Goal: Task Accomplishment & Management: Complete application form

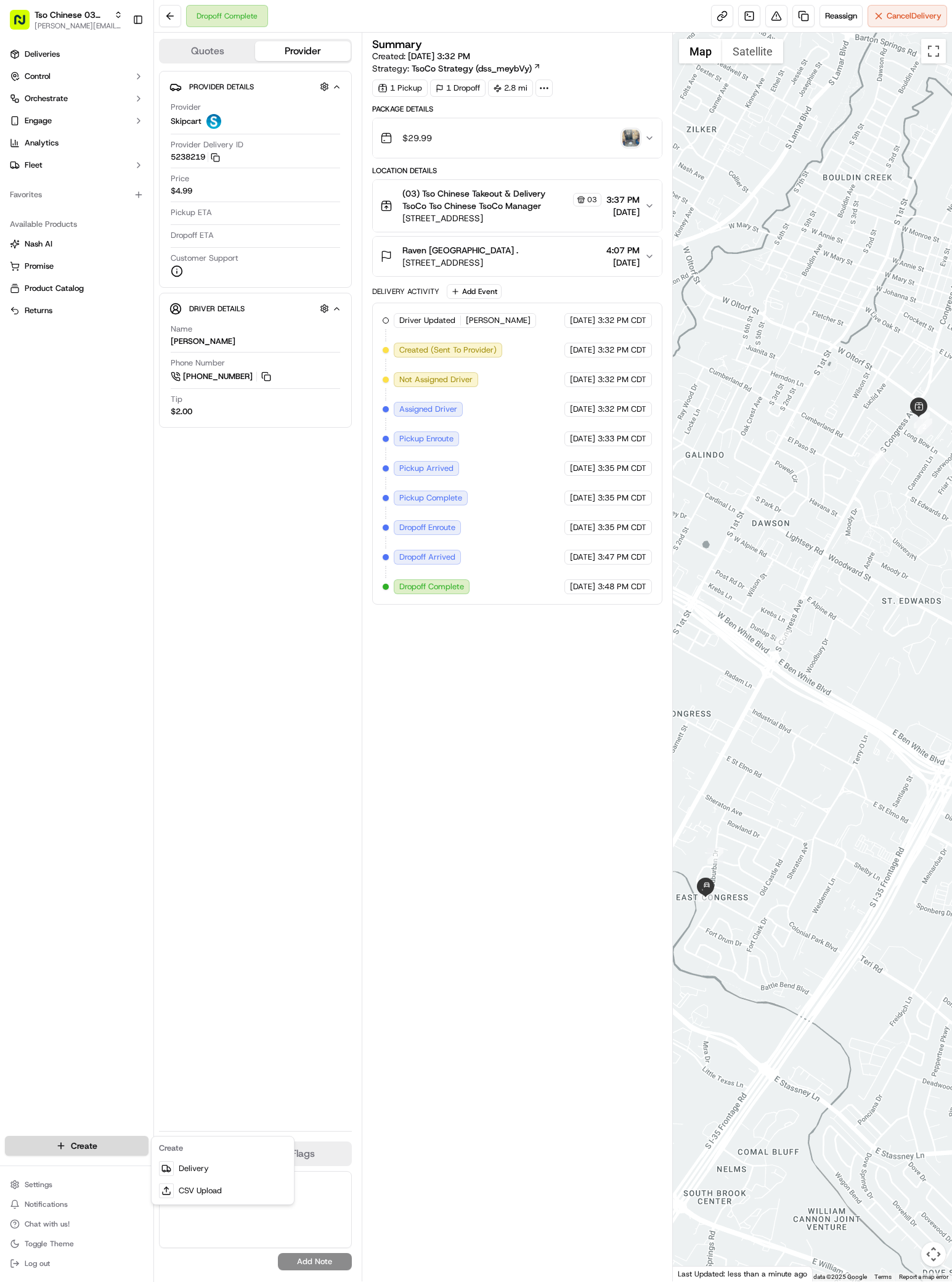
click at [81, 1142] on html "Tso Chinese 03 TsoCo [PERSON_NAME][EMAIL_ADDRESS][DOMAIN_NAME] Toggle Sidebar D…" at bounding box center [476, 641] width 952 height 1282
click at [192, 1169] on link "Delivery" at bounding box center [223, 1168] width 137 height 22
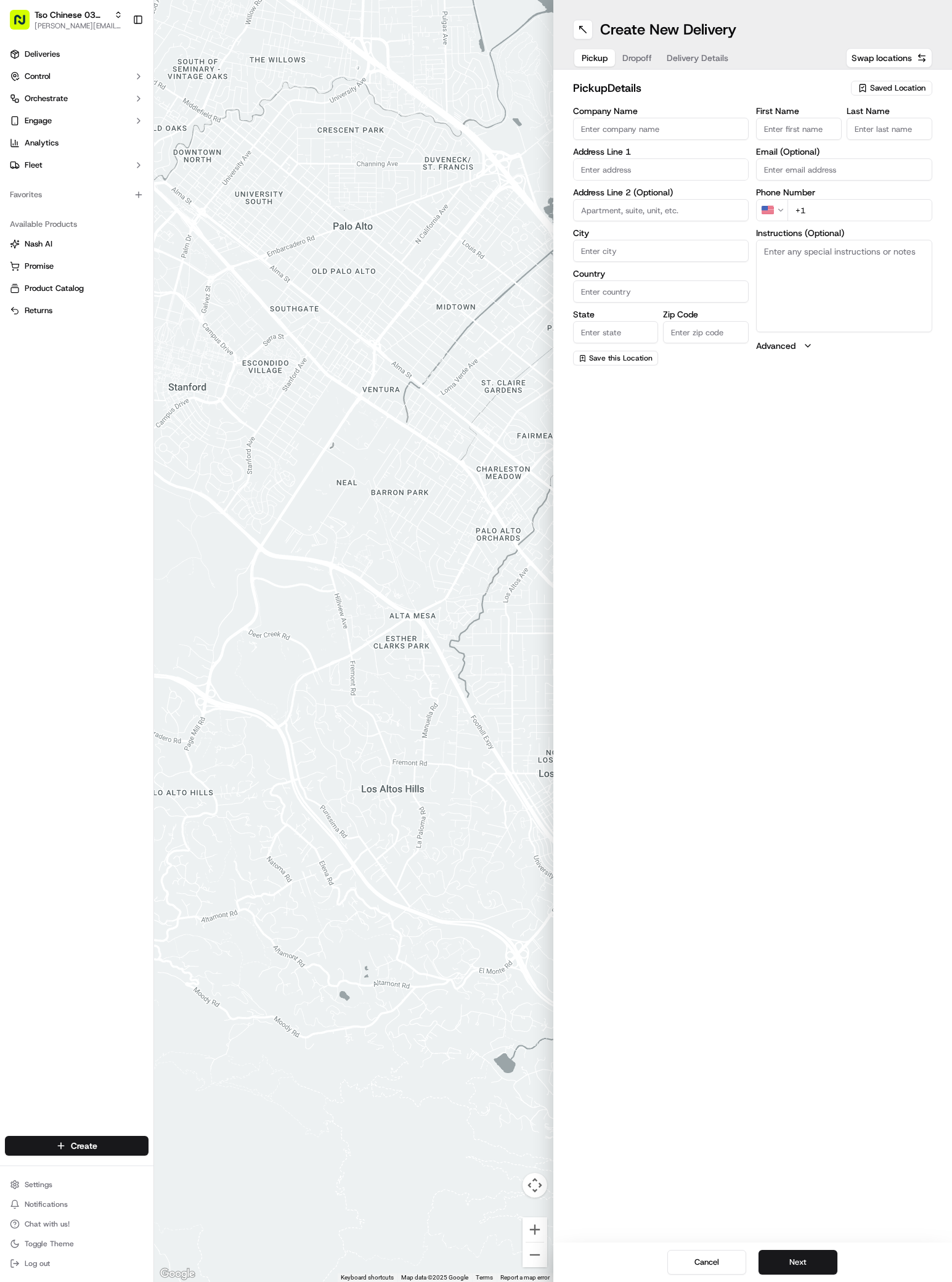
click at [872, 86] on span "Saved Location" at bounding box center [898, 88] width 56 height 11
click at [869, 133] on span "(03) Tso Chinese Takeout & Delivery TsoCo (03)" at bounding box center [871, 140] width 152 height 22
type input "(03) Tso Chinese Takeout & Delivery TsoCo"
type input "Ste F"
type input "Austin"
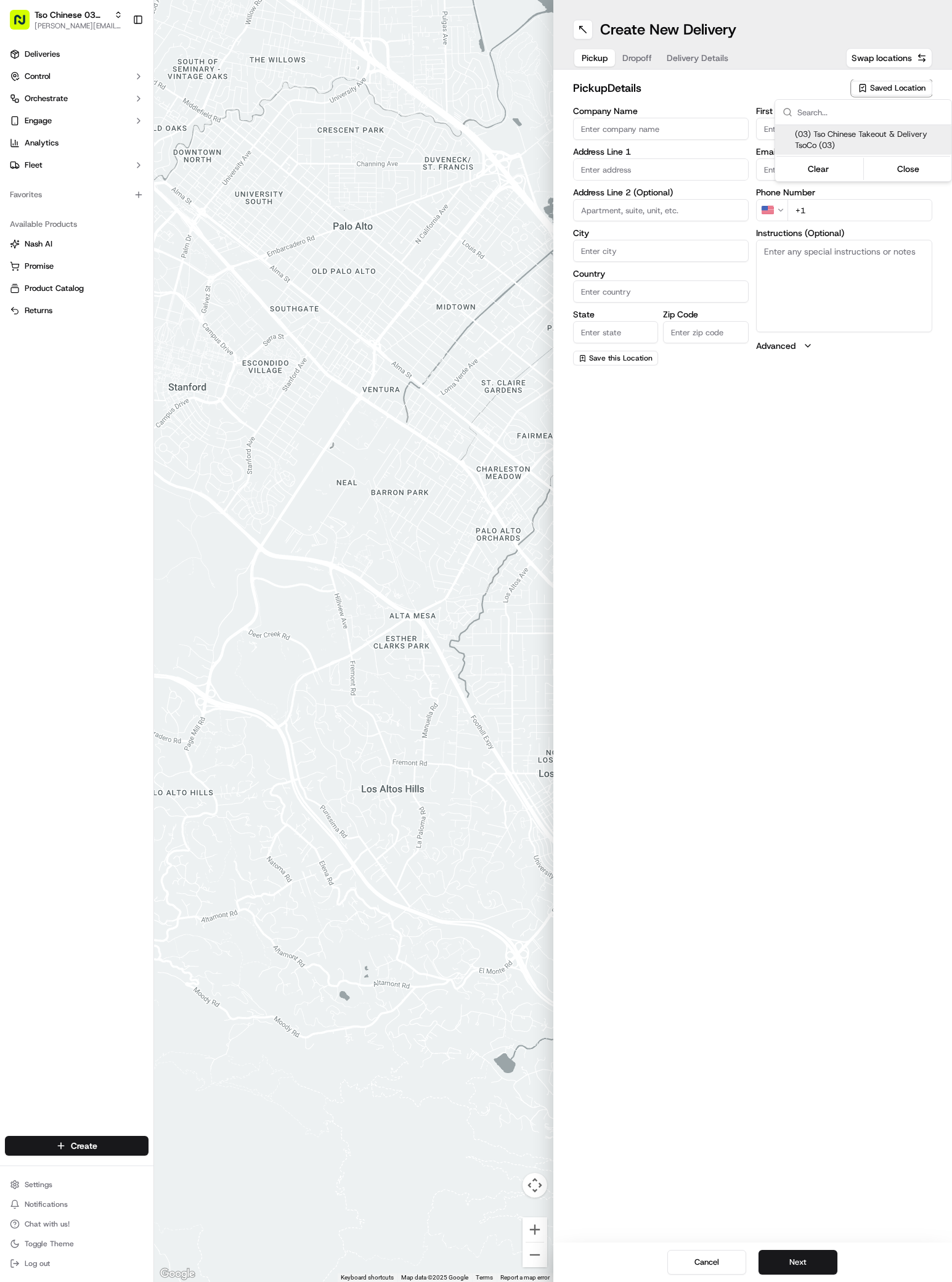
type input "US"
type input "[GEOGRAPHIC_DATA]"
type input "78704"
type input "Tso Chinese"
type input "TsoCo Manager"
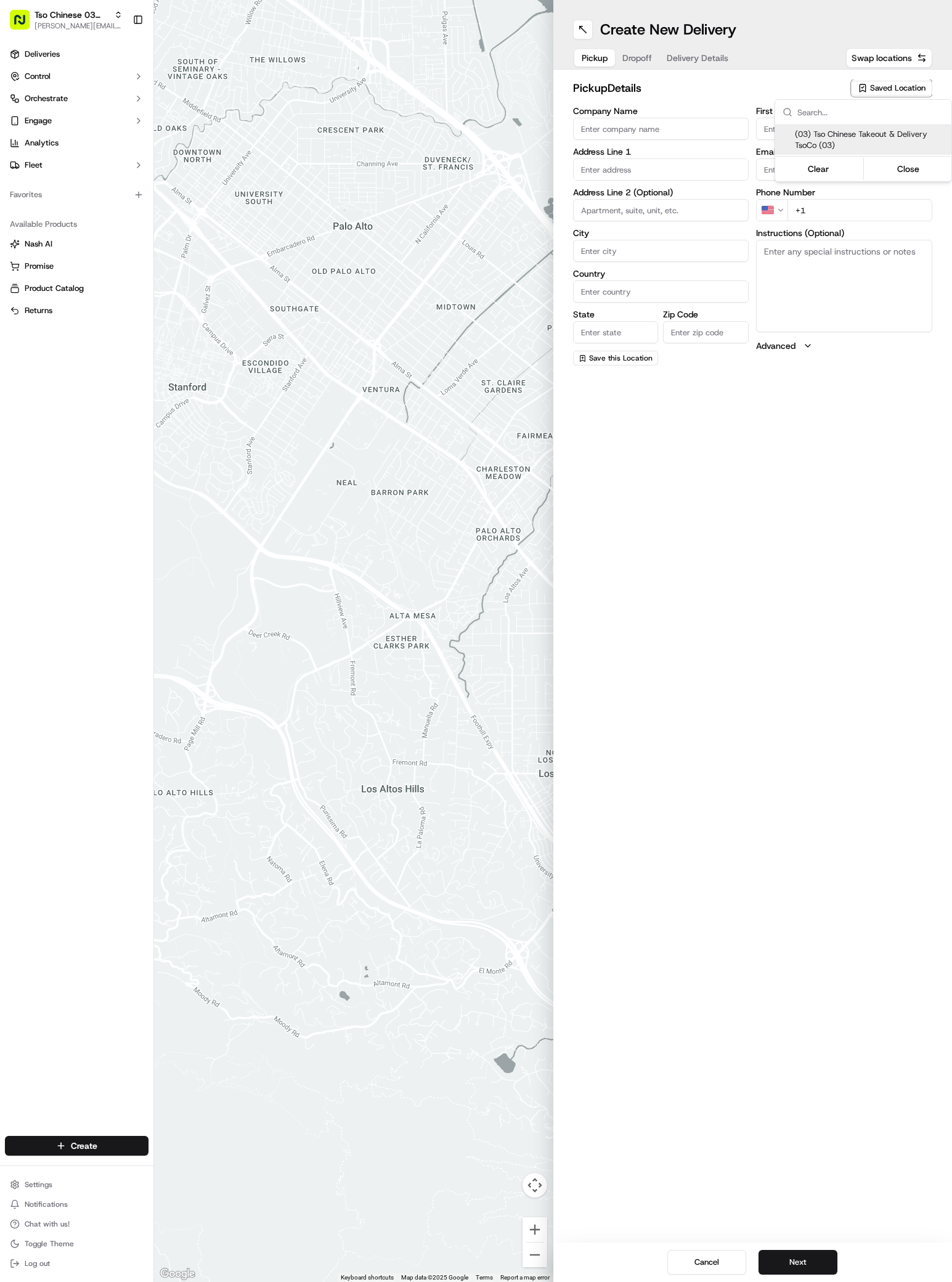
type input "[EMAIL_ADDRESS][DOMAIN_NAME]"
type input "[PHONE_NUMBER]"
type textarea "Submit a picture displaying address & food as Proof of Delivery. Envía una foto…"
type input "[STREET_ADDRESS]"
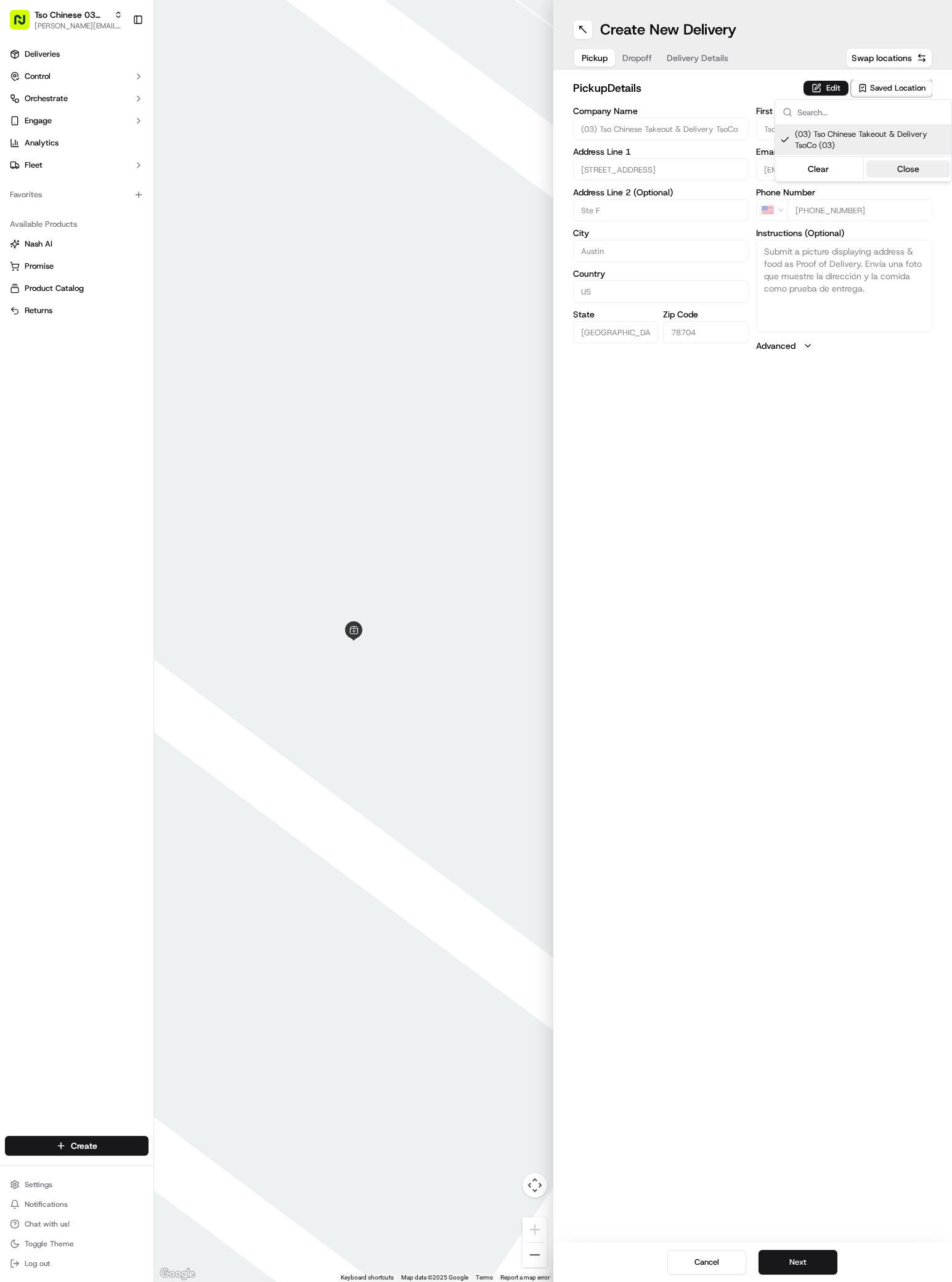
click at [899, 171] on button "Close" at bounding box center [908, 168] width 84 height 17
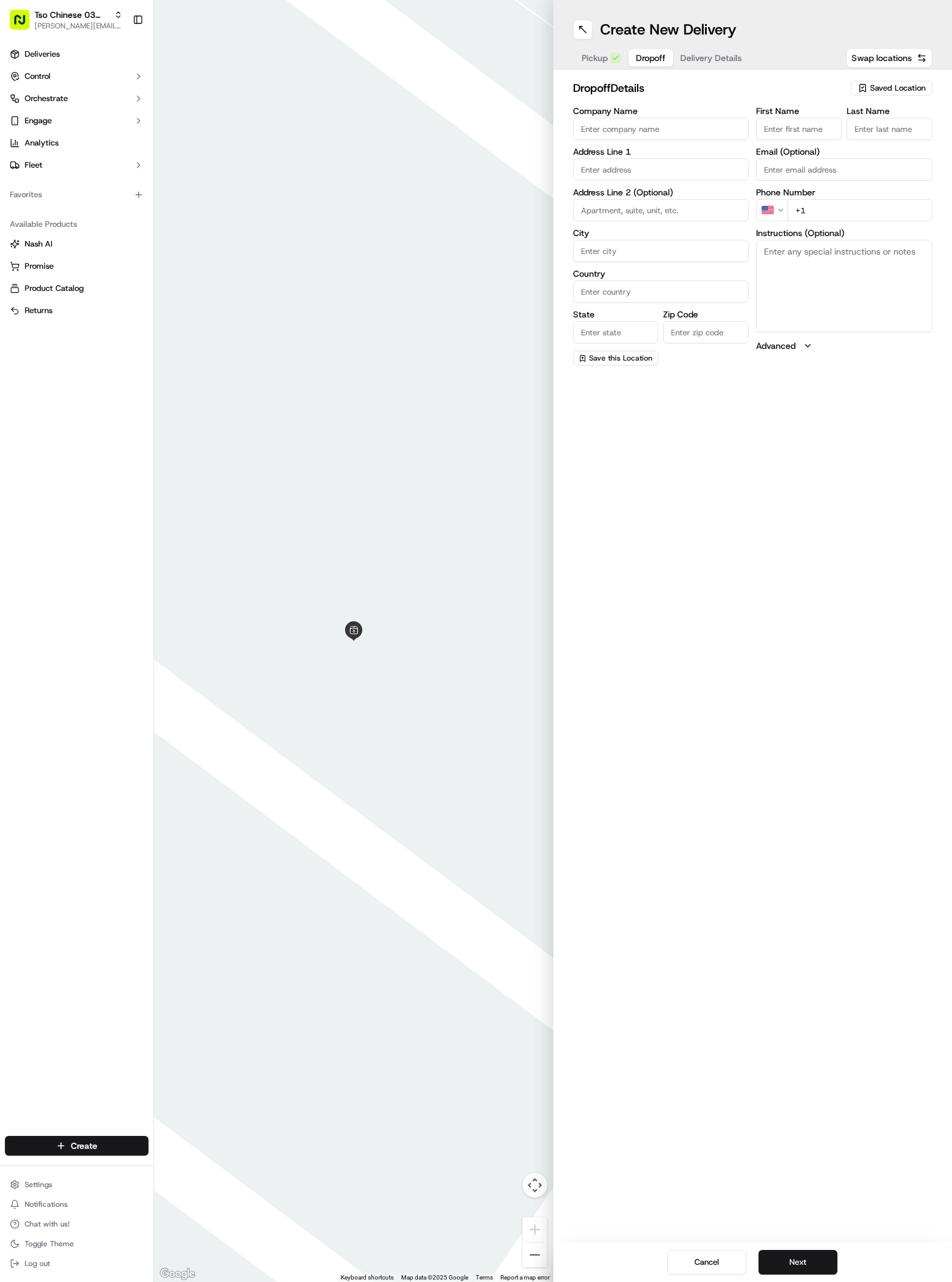
click at [636, 62] on span "Dropoff" at bounding box center [650, 58] width 29 height 12
paste input "7505 Cayenne Ln"
click at [665, 164] on input "7505 Cayenne Ln" at bounding box center [662, 169] width 177 height 22
click at [668, 191] on div "[STREET_ADDRESS]" at bounding box center [661, 195] width 170 height 19
type input "[STREET_ADDRESS]"
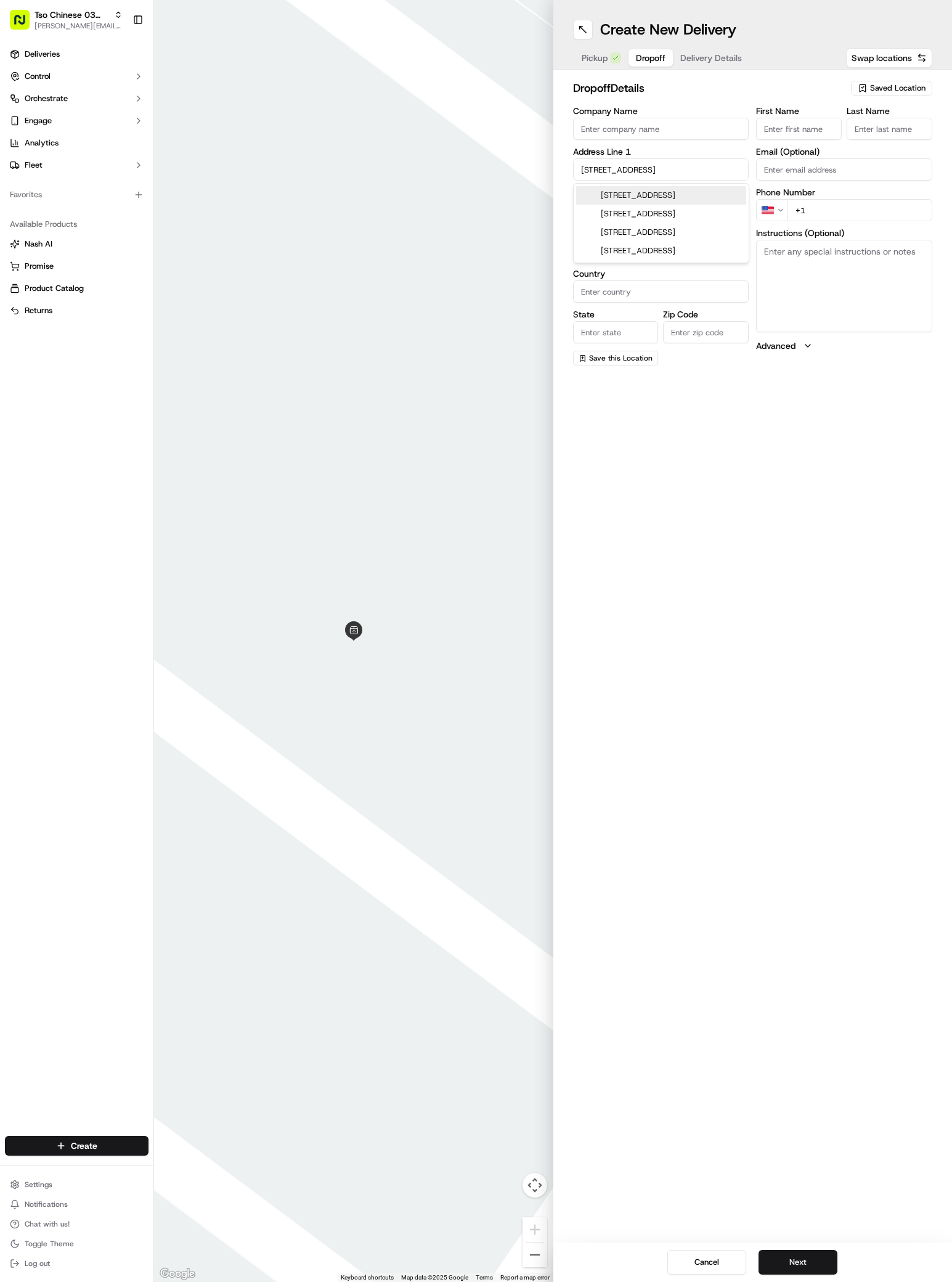
type input "Austin"
type input "[GEOGRAPHIC_DATA]"
type input "78741"
type input "[STREET_ADDRESS]"
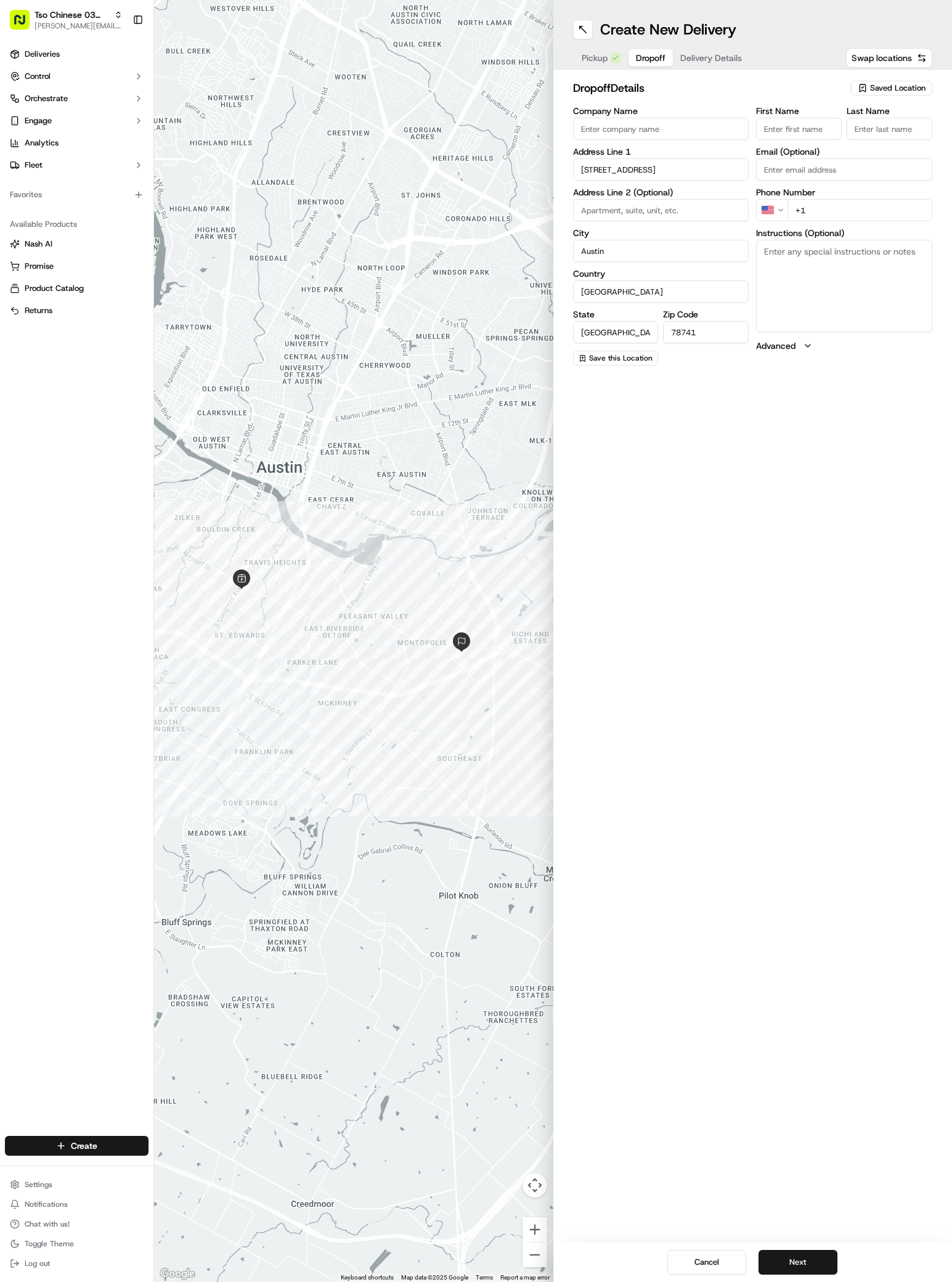
click at [584, 125] on input "Company Name" at bounding box center [662, 128] width 177 height 22
paste input "[PERSON_NAME]"
type input "[PERSON_NAME]"
paste input "[PERSON_NAME]"
type input "[PERSON_NAME]"
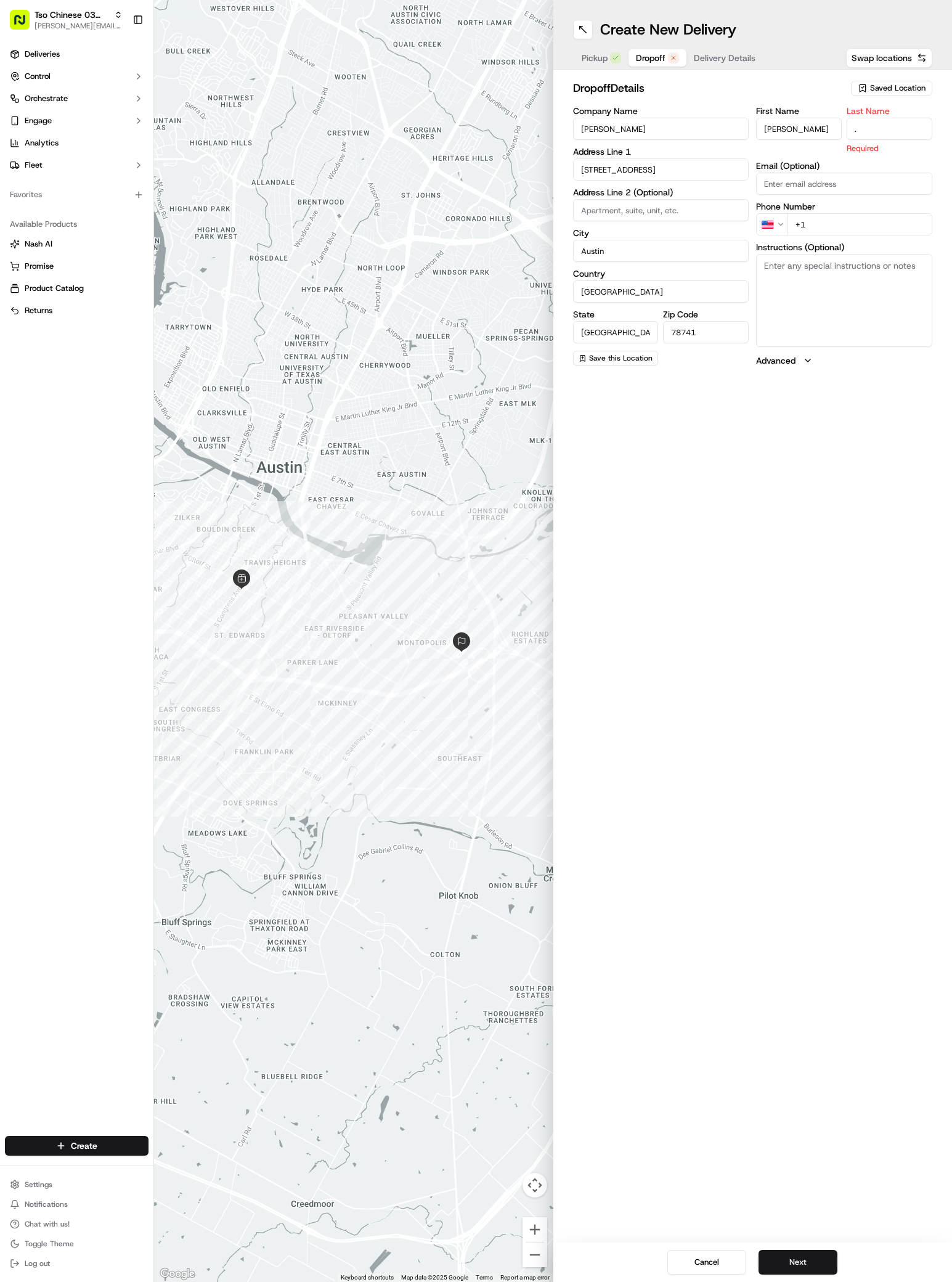
type input "."
type input "[PHONE_NUMBER]"
click at [708, 53] on span "Delivery Details" at bounding box center [711, 58] width 62 height 12
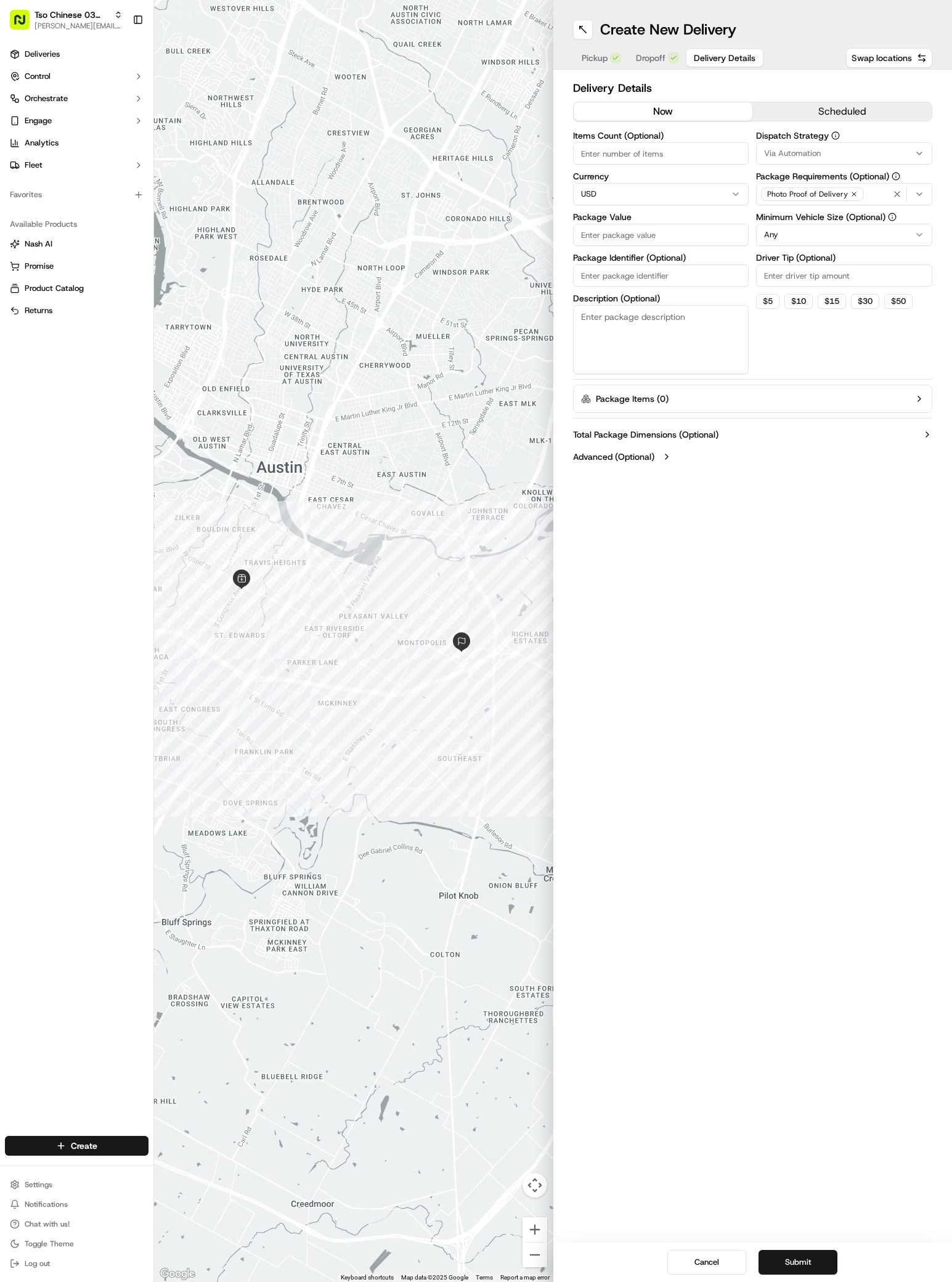
click at [607, 229] on input "Package Value" at bounding box center [662, 234] width 177 height 22
paste input "44.27"
type input "44.27"
click at [902, 154] on div "Via Automation" at bounding box center [843, 153] width 170 height 11
click at [874, 214] on div "TsoCo Strategy" at bounding box center [845, 220] width 177 height 19
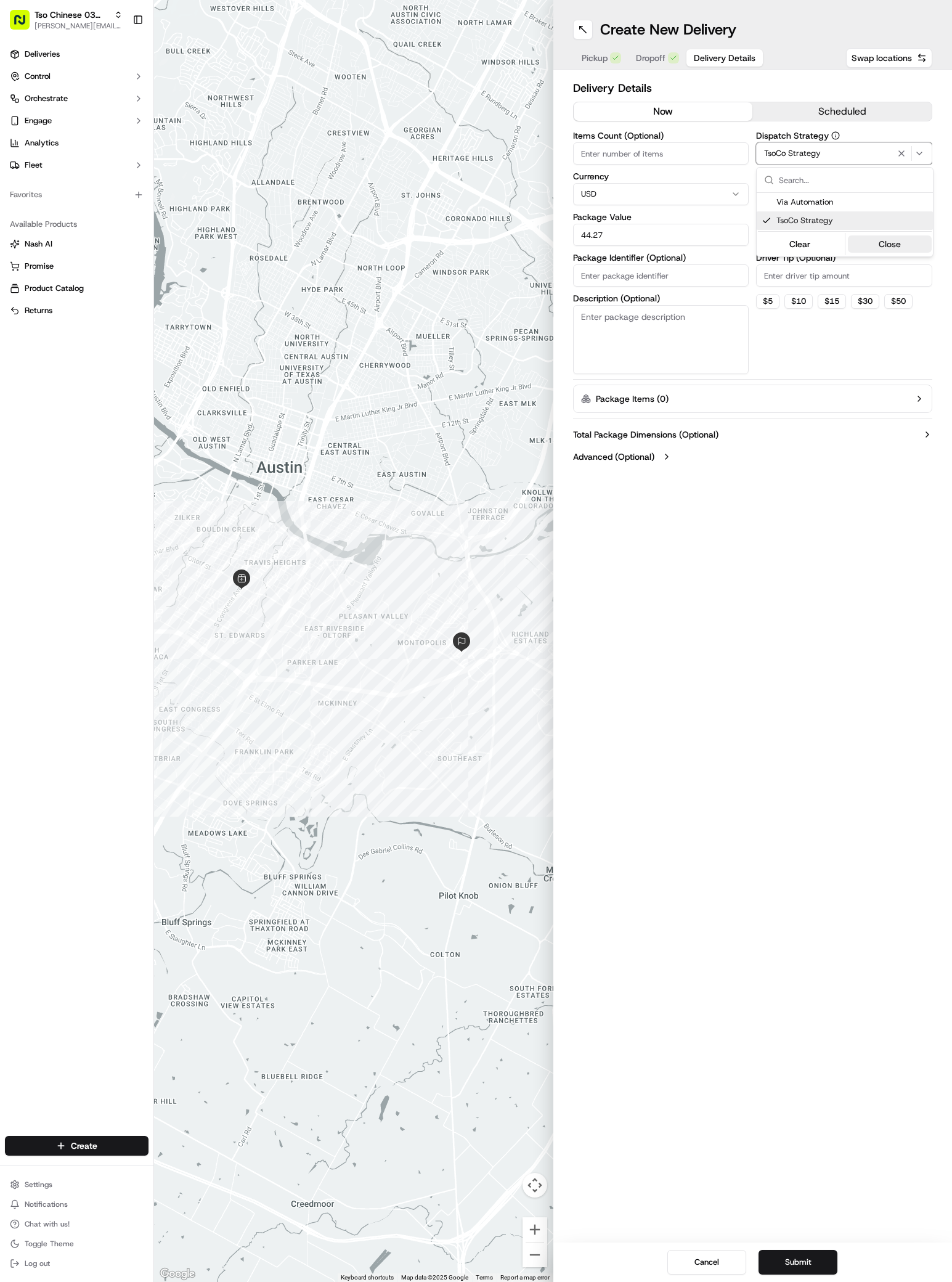
click at [892, 250] on button "Close" at bounding box center [890, 244] width 84 height 17
click at [809, 272] on input "Driver Tip (Optional)" at bounding box center [844, 275] width 177 height 22
type input "2"
click at [607, 268] on input "Package Identifier (Optional)" at bounding box center [662, 275] width 177 height 22
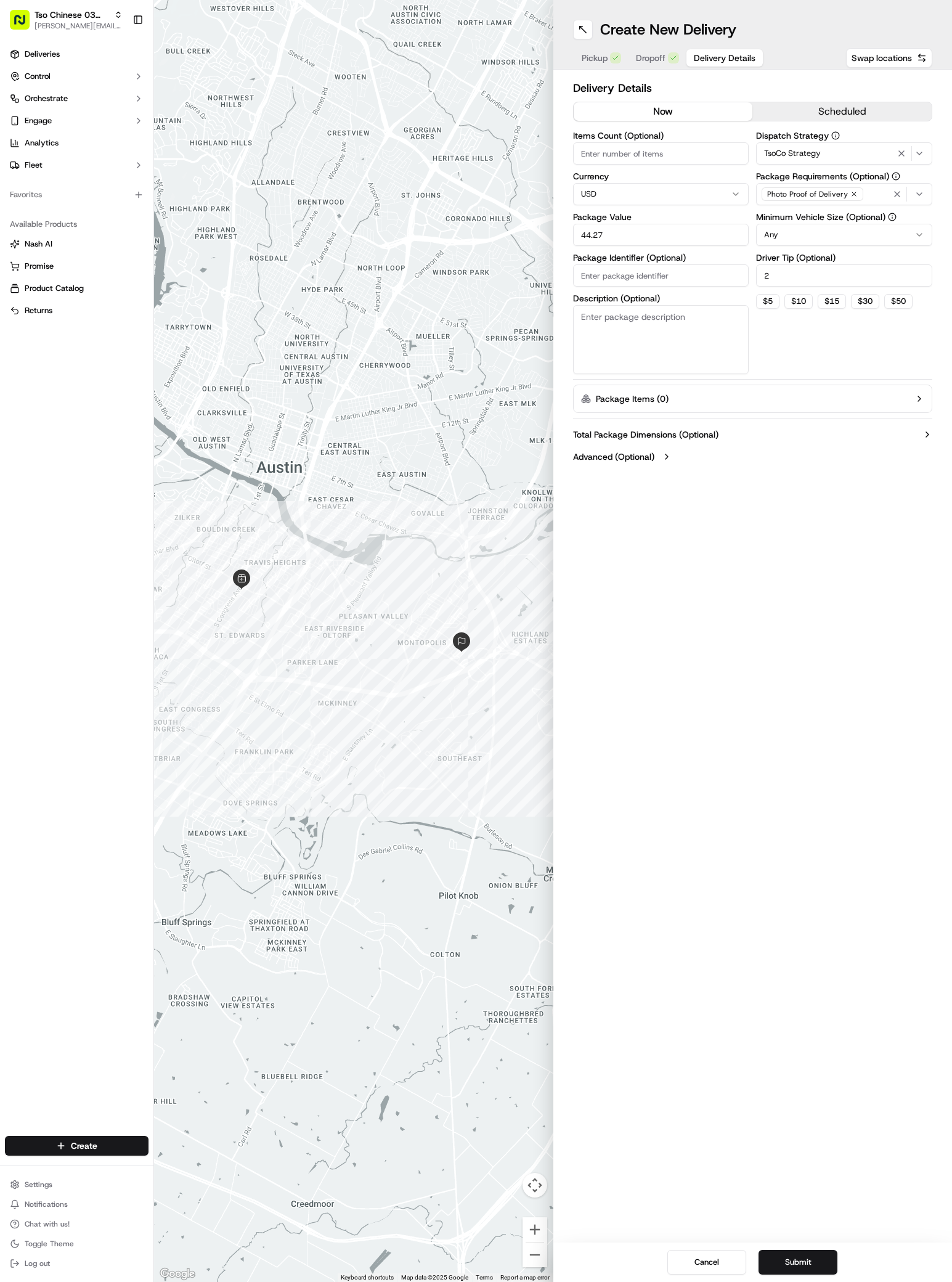
paste input "EJD1NRL"
type input "EJD1NRL"
click at [800, 1257] on button "Submit" at bounding box center [797, 1262] width 79 height 25
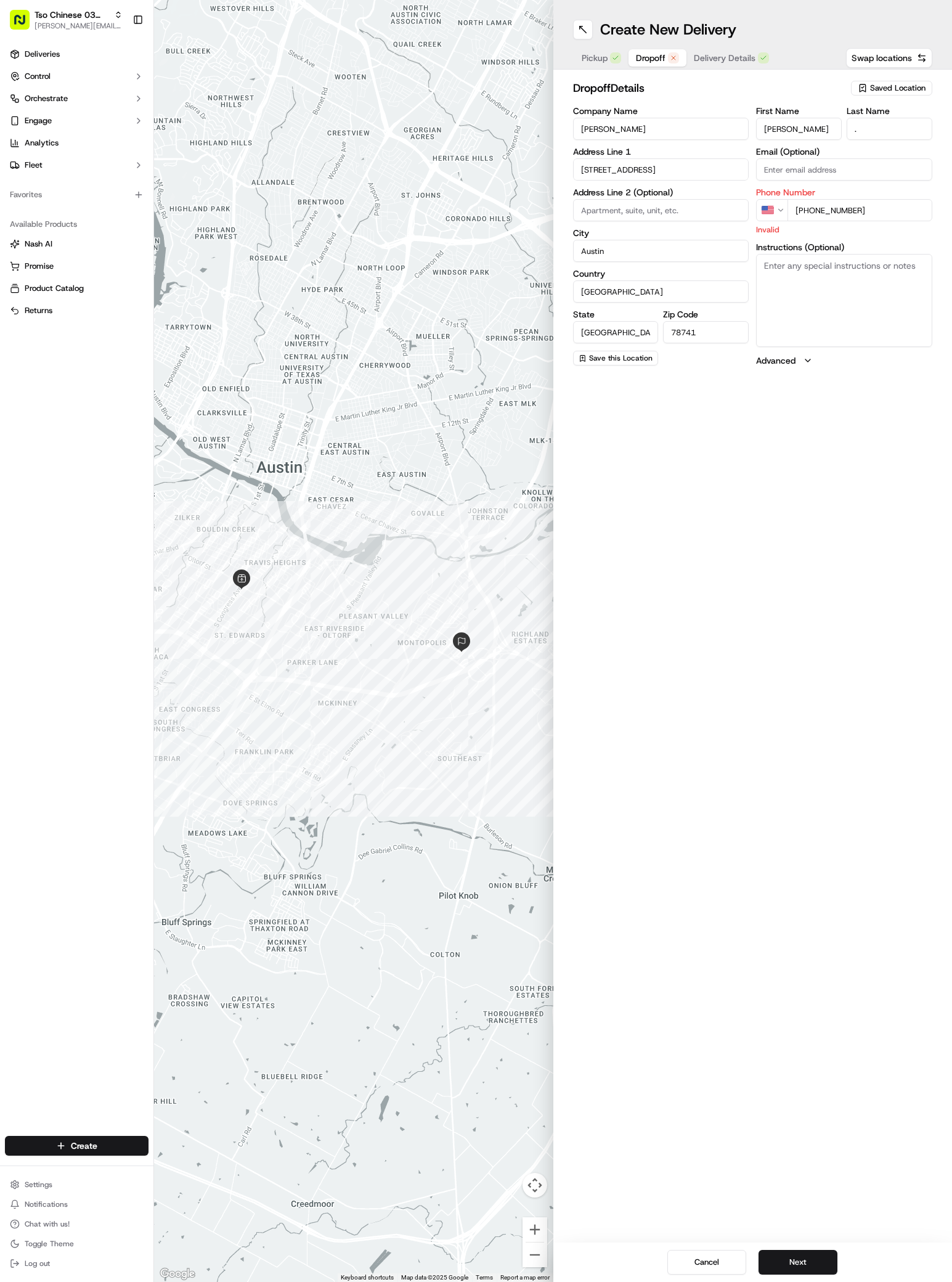
click at [642, 54] on span "Dropoff" at bounding box center [650, 58] width 29 height 12
click at [914, 223] on p "Invalid" at bounding box center [844, 229] width 177 height 12
click at [866, 197] on div "Phone Number US [PHONE_NUMBER] Invalid" at bounding box center [844, 211] width 177 height 48
type input "[PHONE_NUMBER]"
click at [733, 52] on span "Delivery Details" at bounding box center [725, 58] width 62 height 12
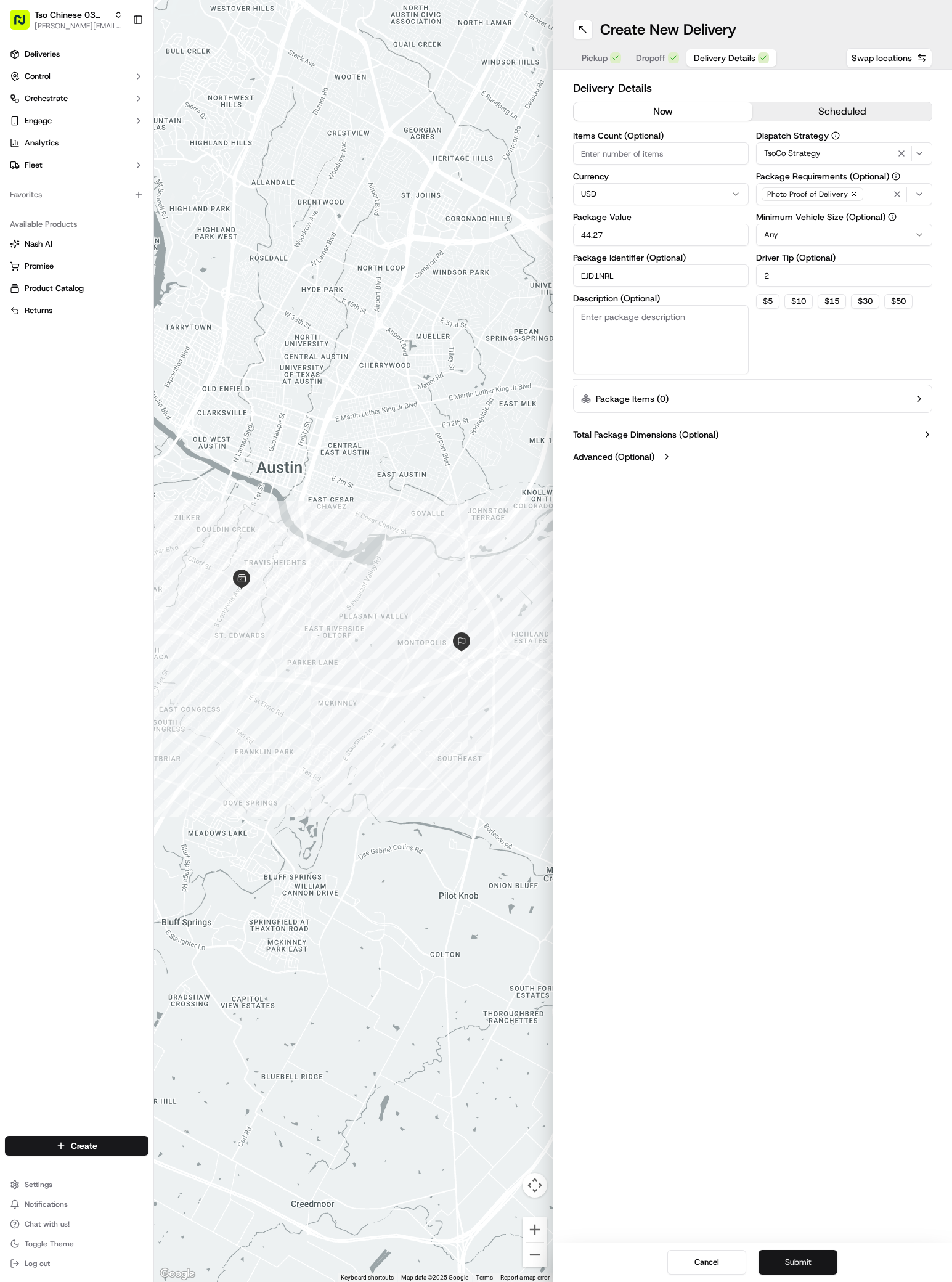
click at [798, 1256] on button "Submit" at bounding box center [797, 1262] width 79 height 25
